Goal: Task Accomplishment & Management: Manage account settings

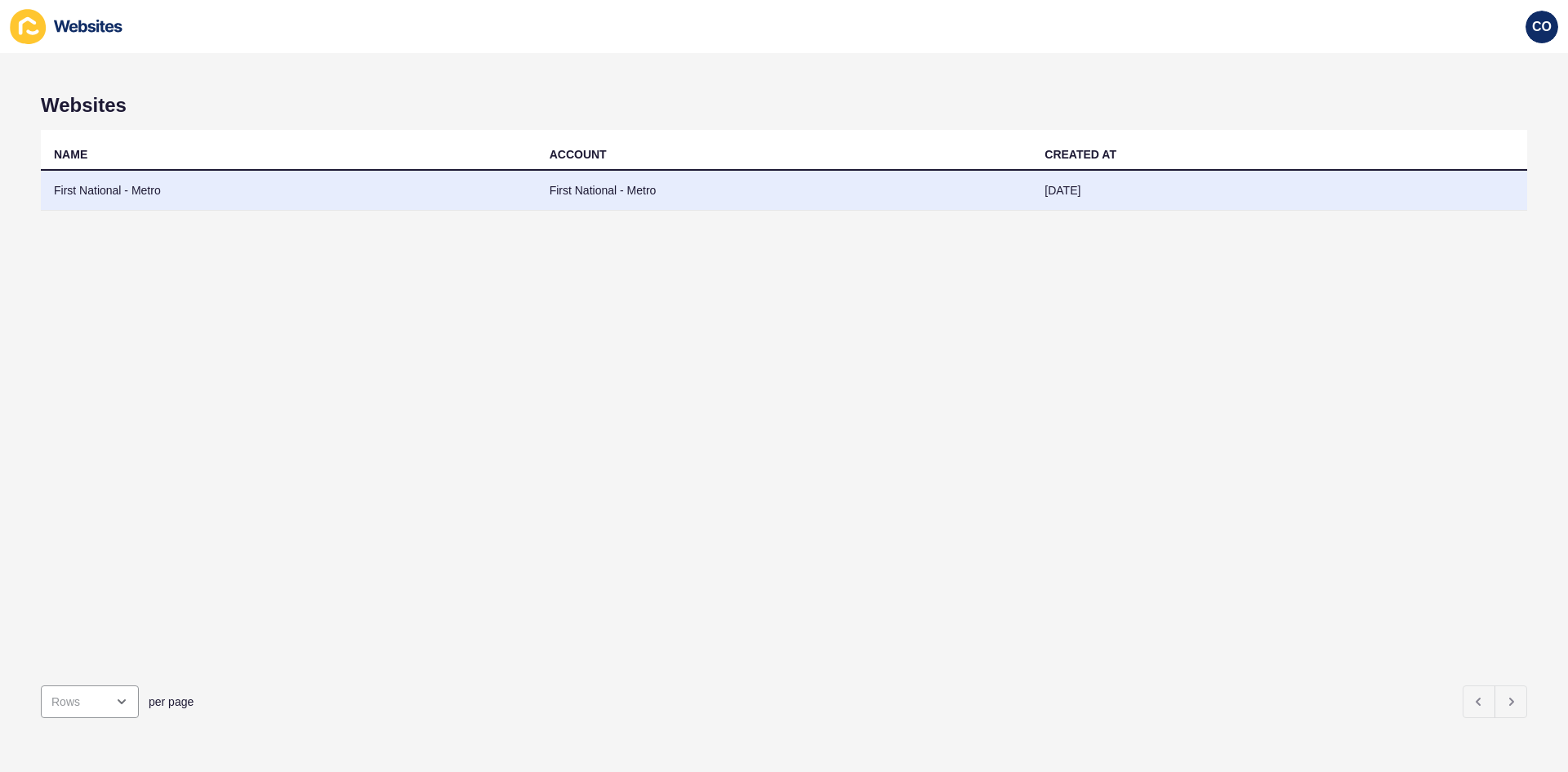
click at [132, 193] on td "First National - Metro" at bounding box center [288, 190] width 496 height 40
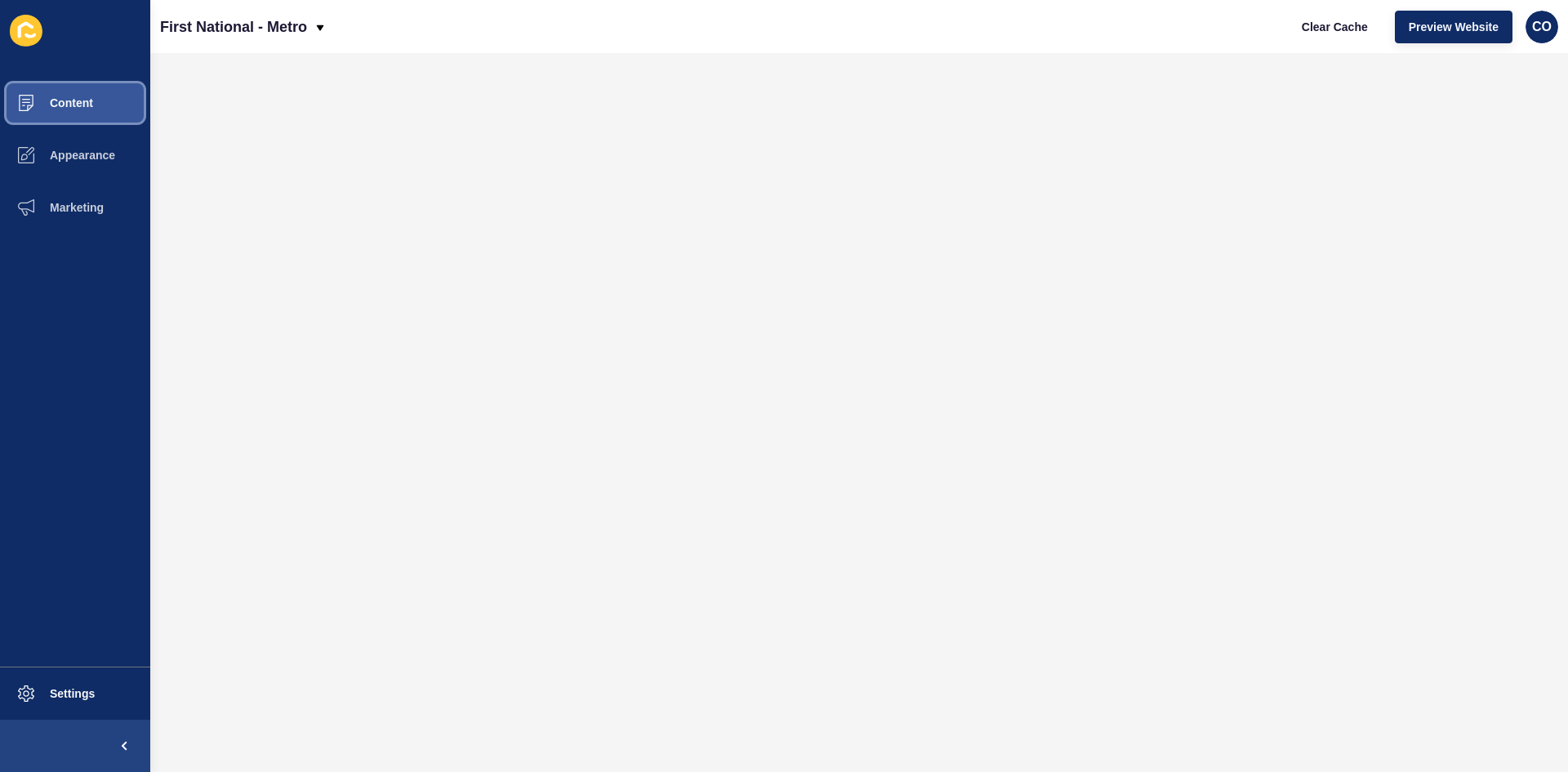
click at [101, 106] on button "Content" at bounding box center [74, 103] width 150 height 52
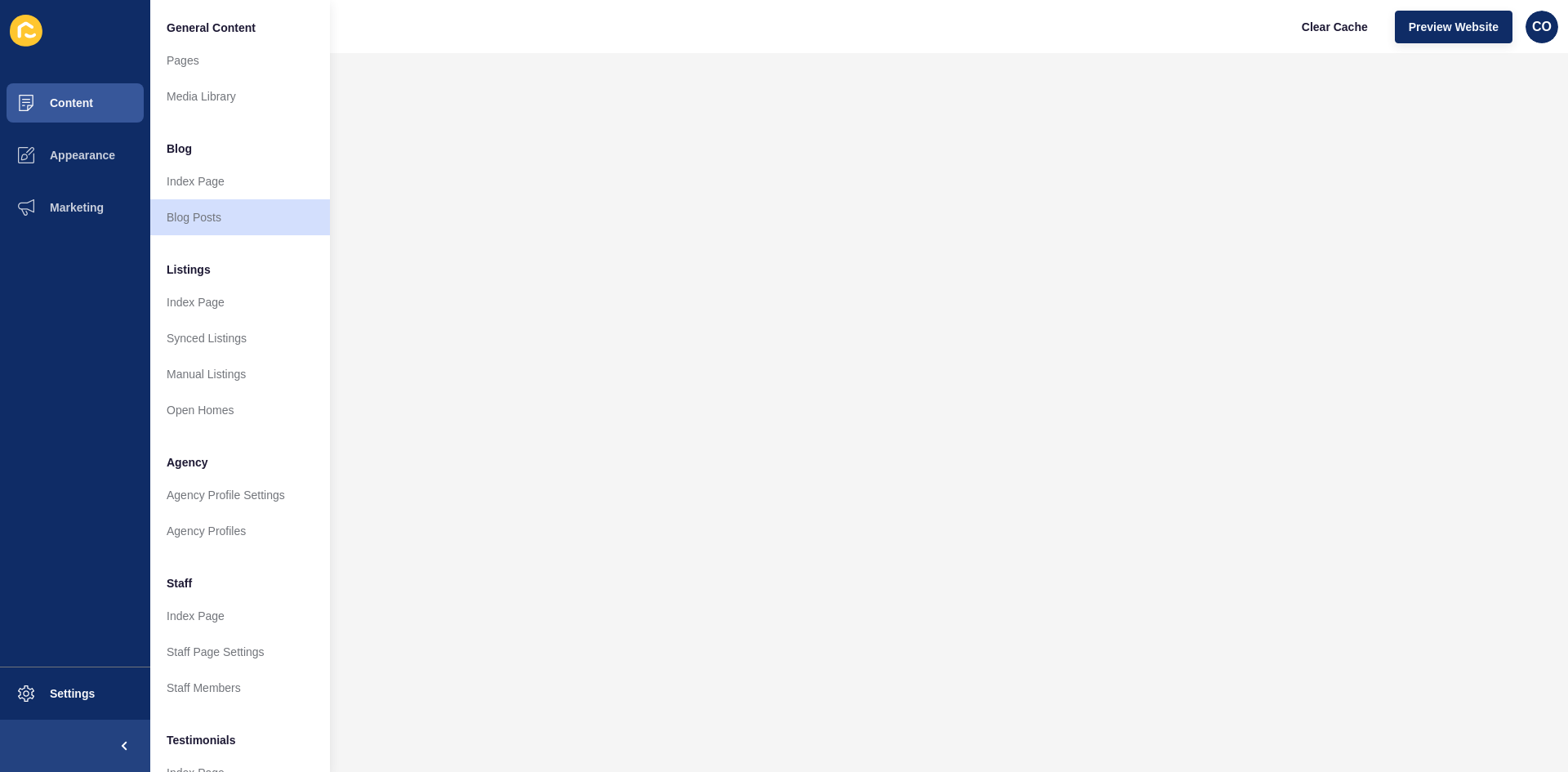
click at [578, 43] on div "First National - Metro Clear Cache Preview Website CO" at bounding box center [858, 27] width 1418 height 53
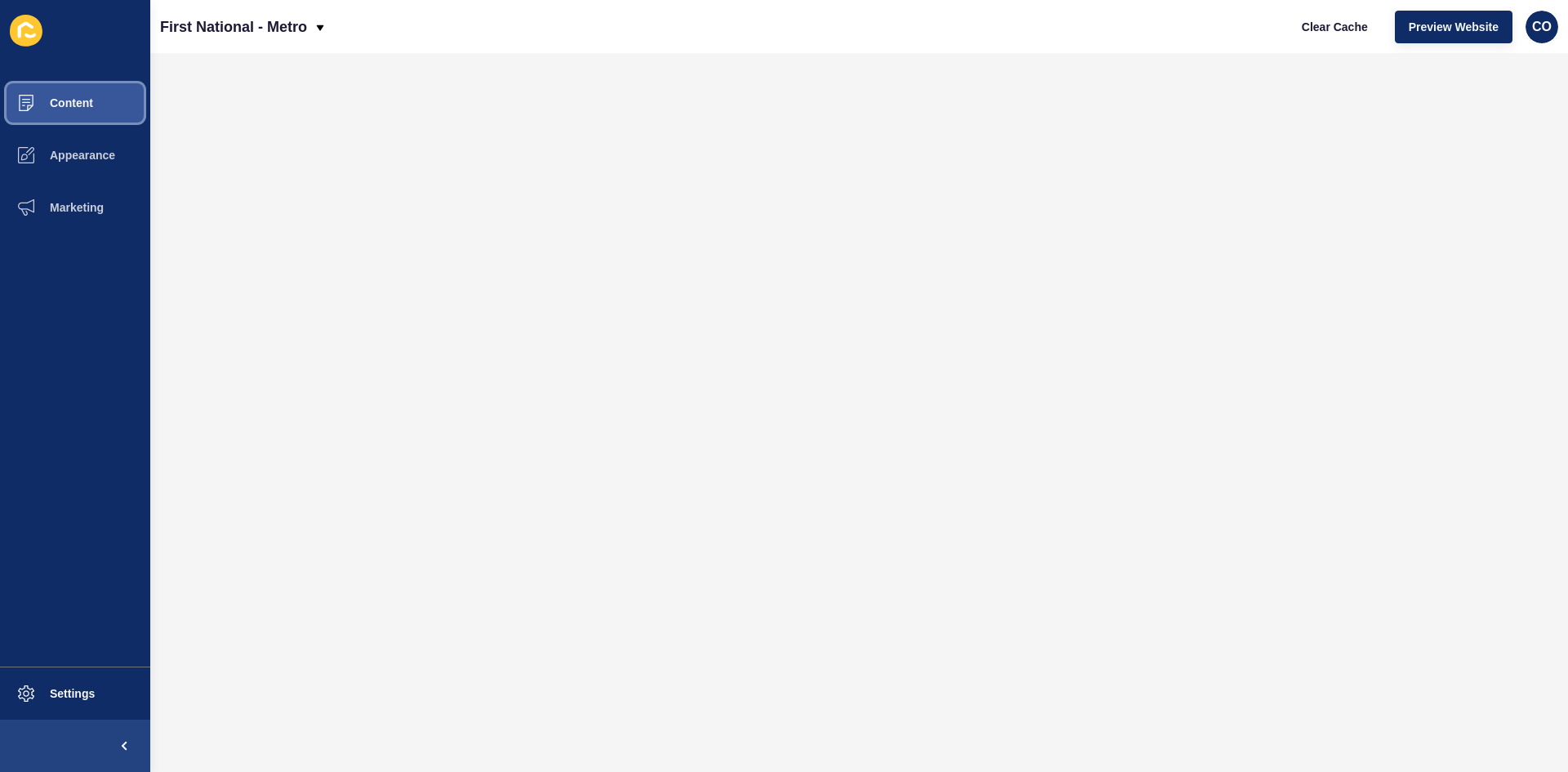
click at [84, 108] on span "Content" at bounding box center [45, 103] width 96 height 13
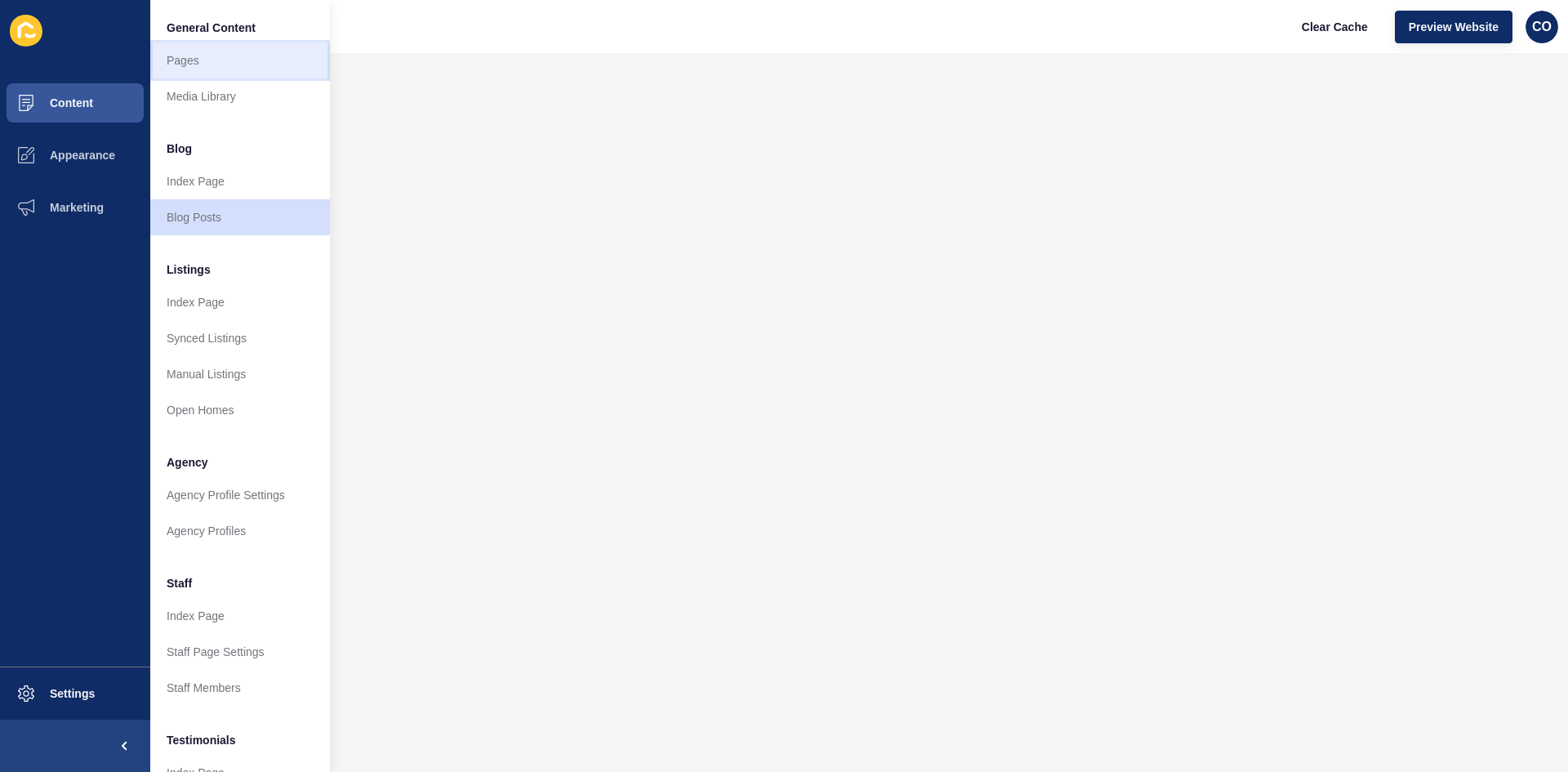
click at [192, 59] on link "Pages" at bounding box center [239, 60] width 180 height 36
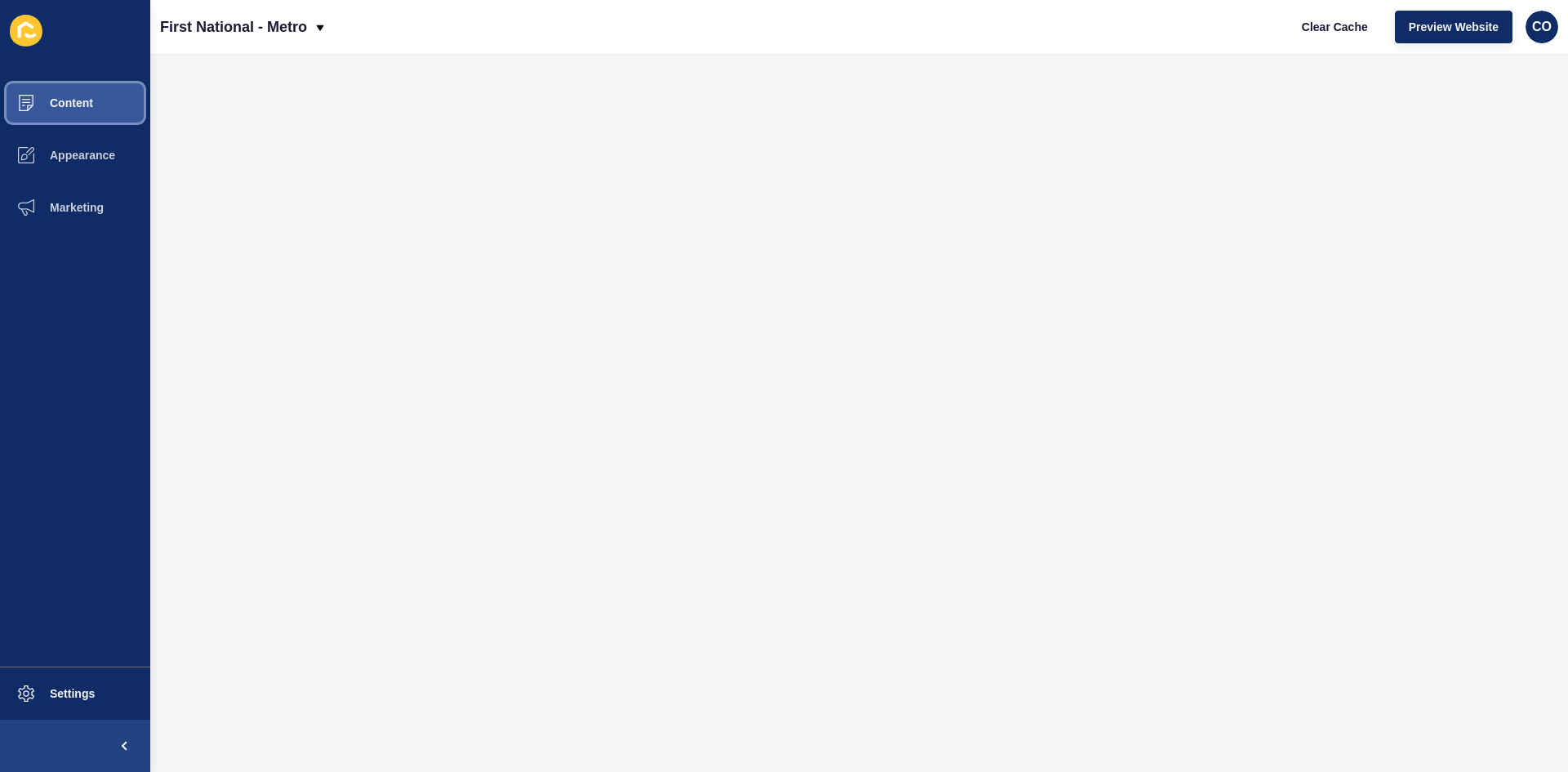
click at [83, 104] on span "Content" at bounding box center [45, 103] width 96 height 13
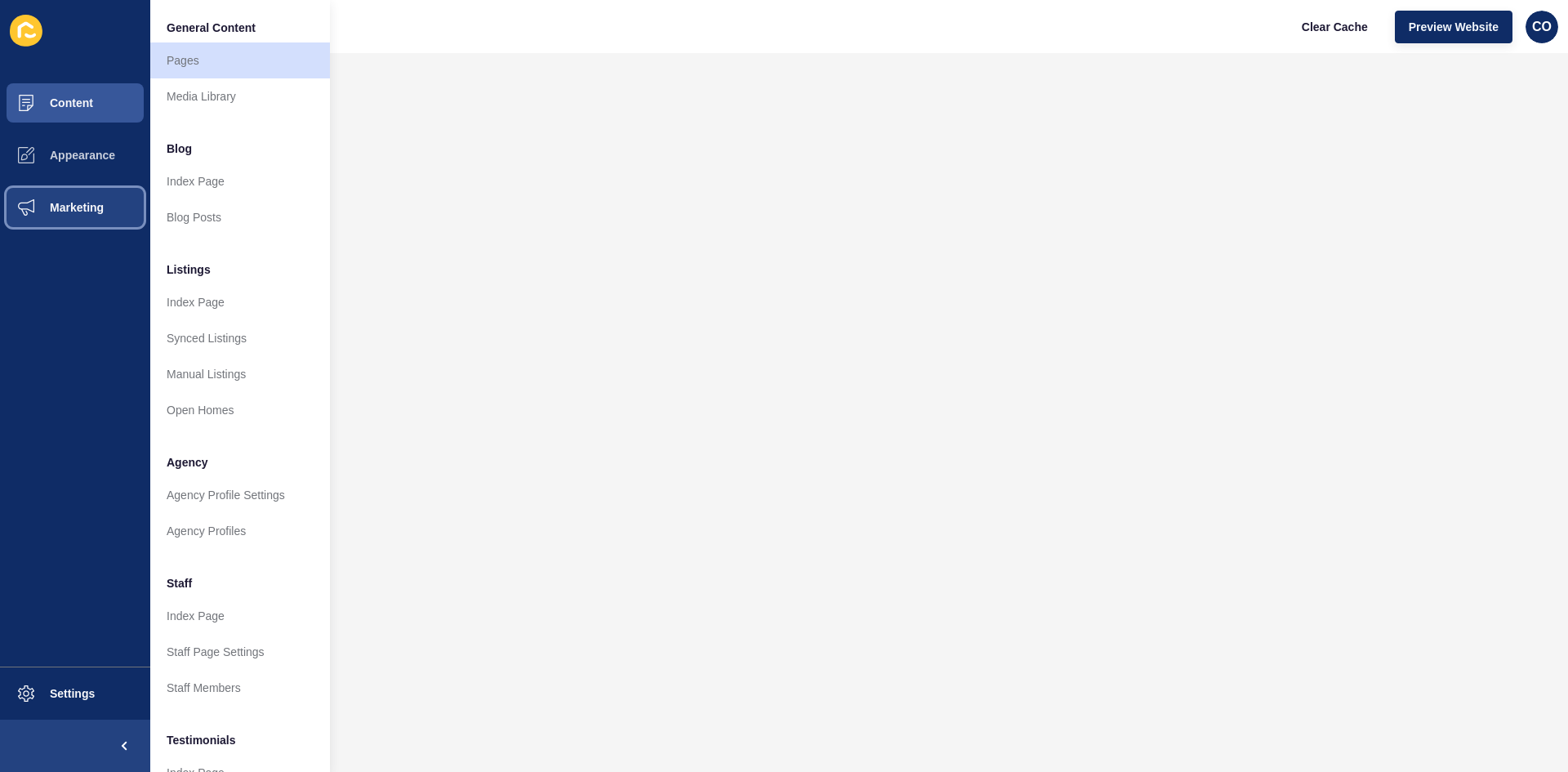
click at [83, 211] on span "Marketing" at bounding box center [51, 208] width 106 height 13
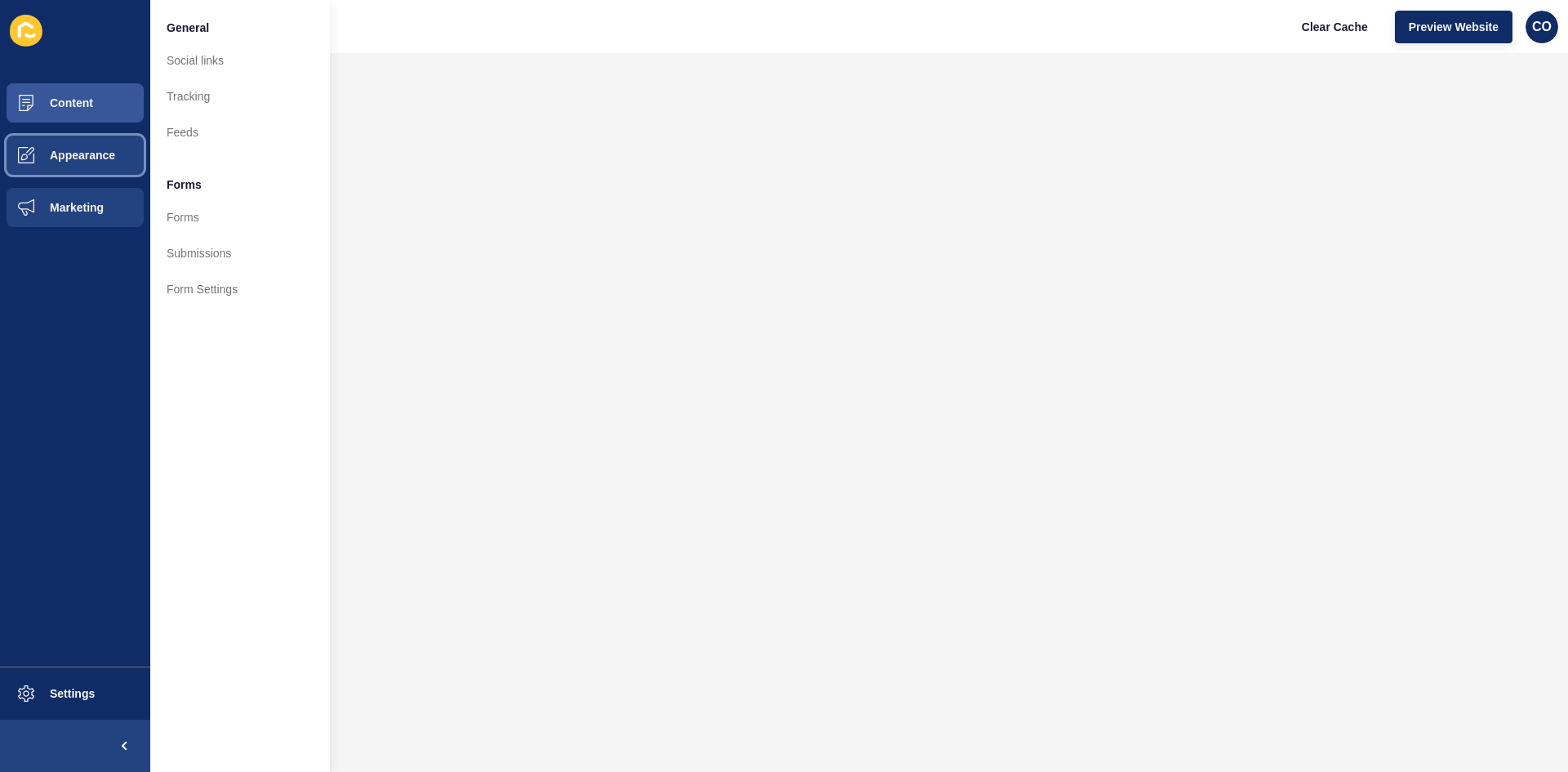
click at [104, 160] on span "Appearance" at bounding box center [56, 155] width 118 height 13
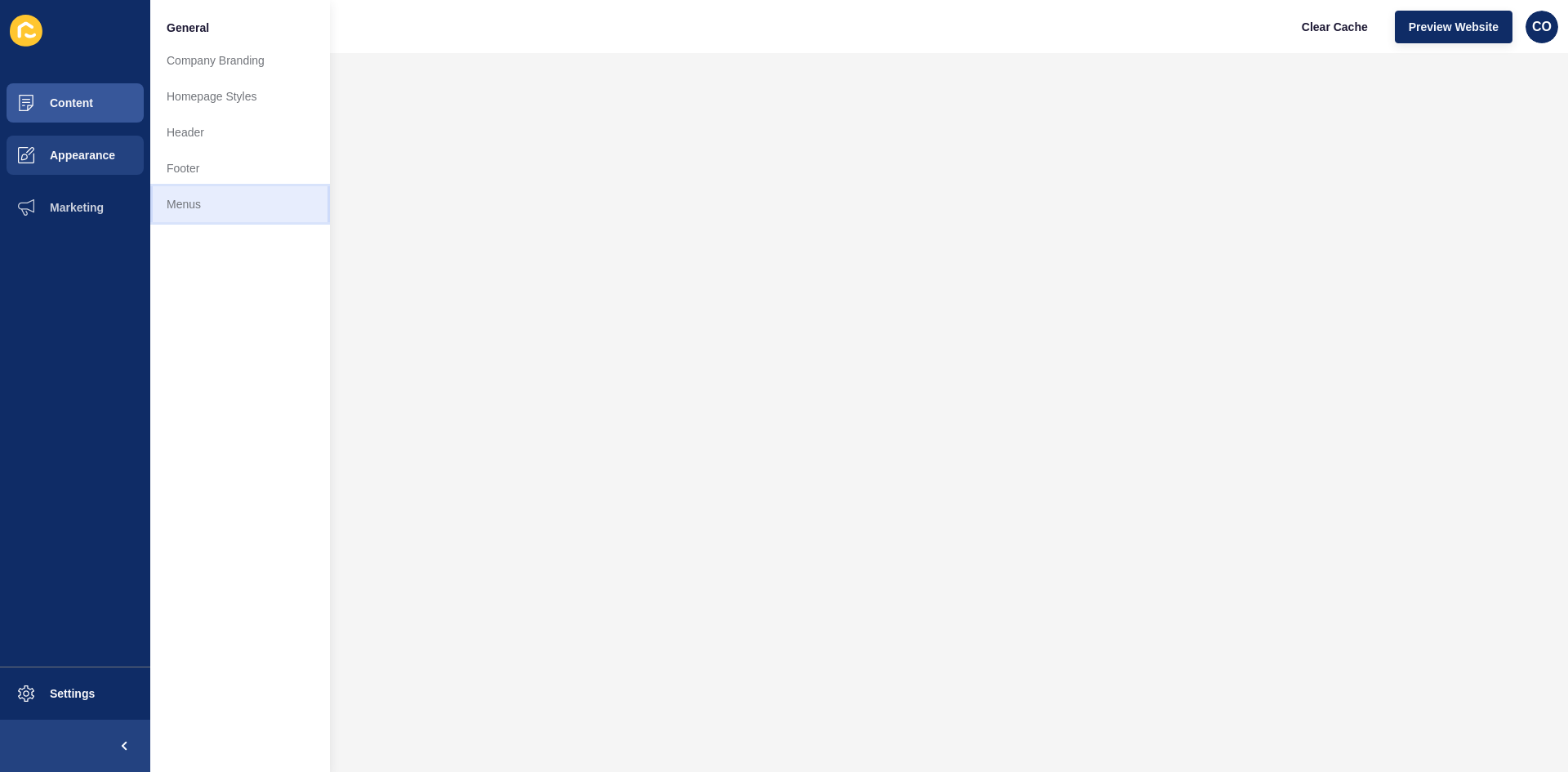
click at [194, 213] on link "Menus" at bounding box center [239, 204] width 180 height 36
